Goal: Transaction & Acquisition: Subscribe to service/newsletter

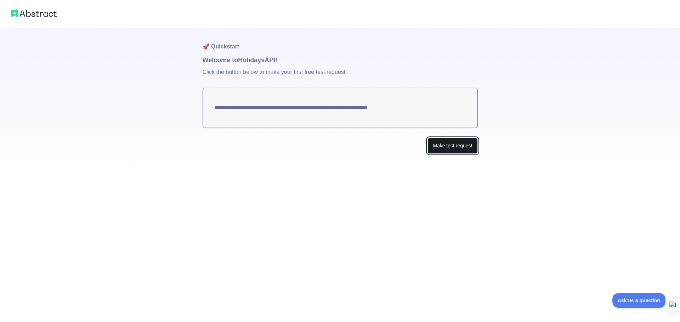
click at [455, 149] on button "Make test request" at bounding box center [452, 146] width 50 height 16
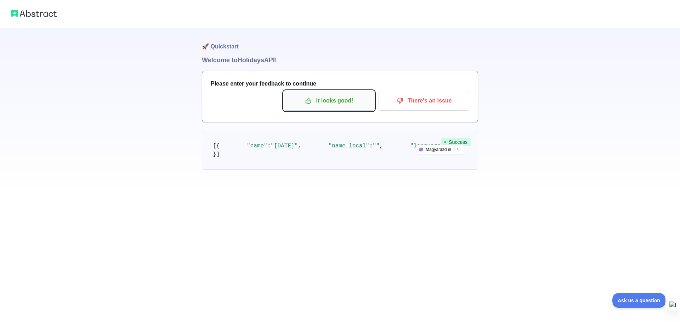
click at [356, 98] on p "It looks good!" at bounding box center [329, 101] width 80 height 12
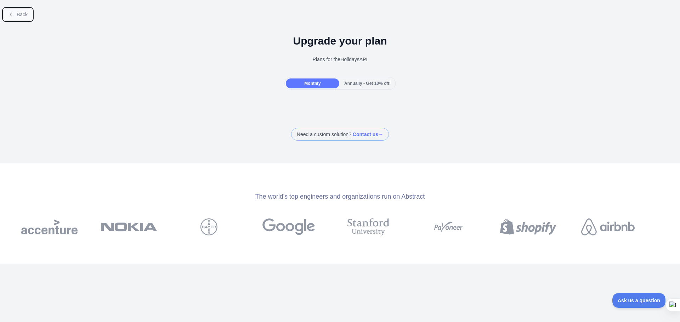
click at [14, 15] on button "Back" at bounding box center [18, 14] width 29 height 12
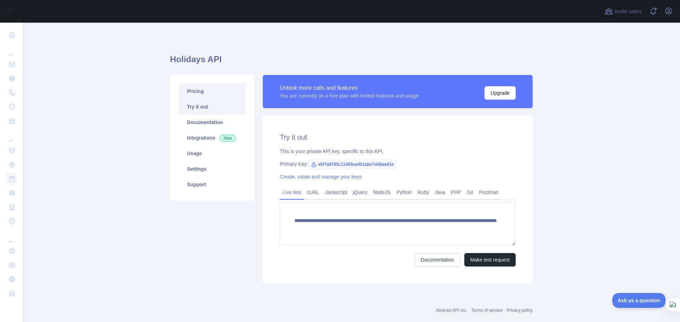
click at [204, 91] on link "Pricing" at bounding box center [211, 92] width 67 height 16
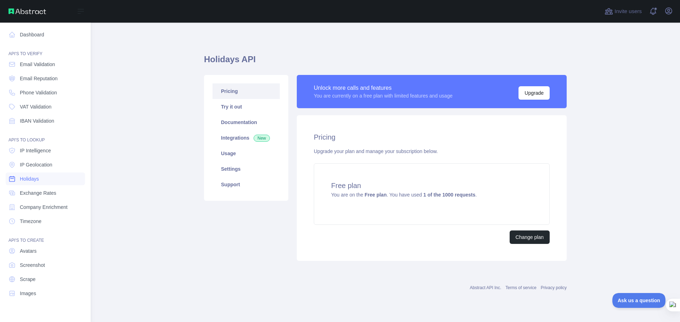
click at [64, 178] on link "Holidays" at bounding box center [45, 179] width 79 height 13
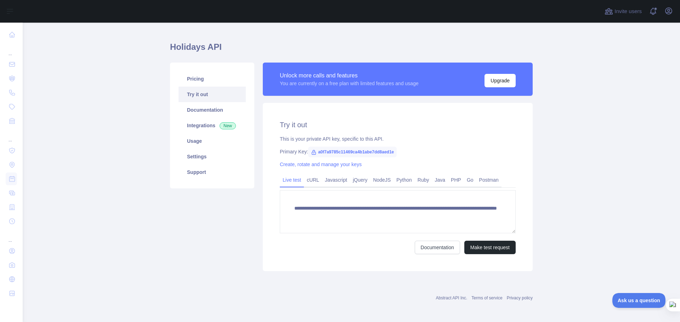
scroll to position [13, 0]
click at [307, 180] on link "cURL" at bounding box center [313, 179] width 18 height 11
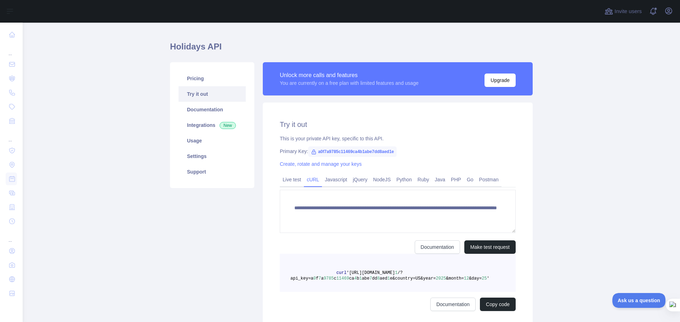
scroll to position [7, 0]
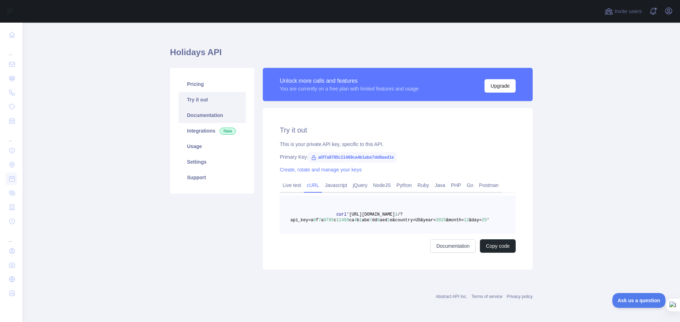
click at [200, 118] on link "Documentation" at bounding box center [211, 116] width 67 height 16
